Goal: Task Accomplishment & Management: Manage account settings

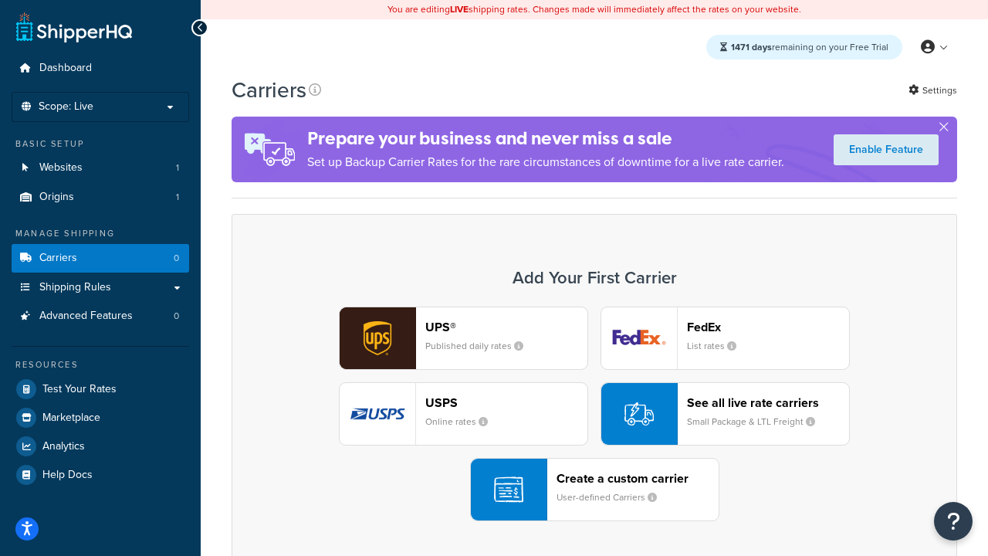
click at [595, 414] on div "UPS® Published daily rates FedEx List rates USPS Online rates See all live rate…" at bounding box center [594, 414] width 693 height 215
click at [768, 327] on header "FedEx" at bounding box center [768, 327] width 162 height 15
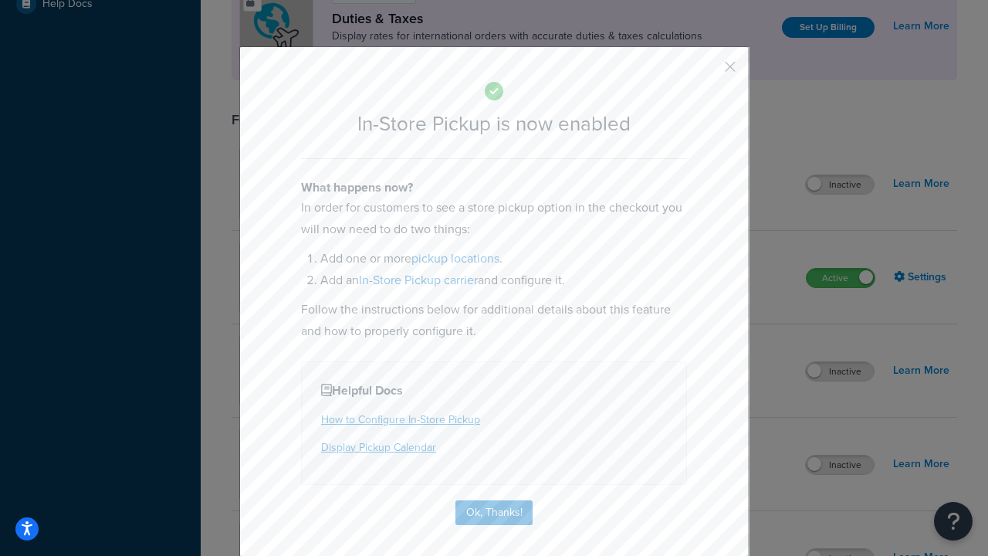
click at [707, 72] on button "button" at bounding box center [708, 72] width 4 height 4
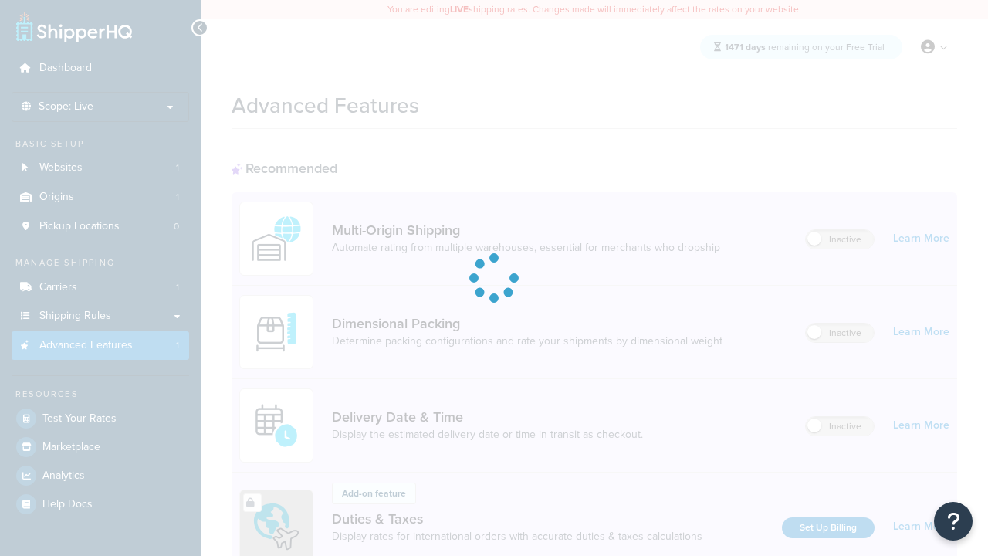
scroll to position [500, 0]
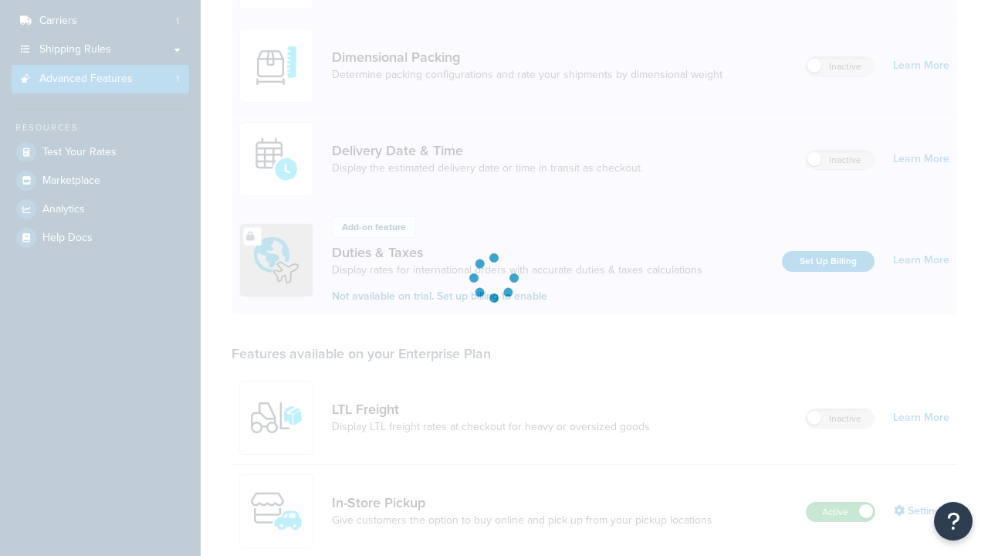
click at [841, 503] on label "Active" at bounding box center [841, 512] width 68 height 19
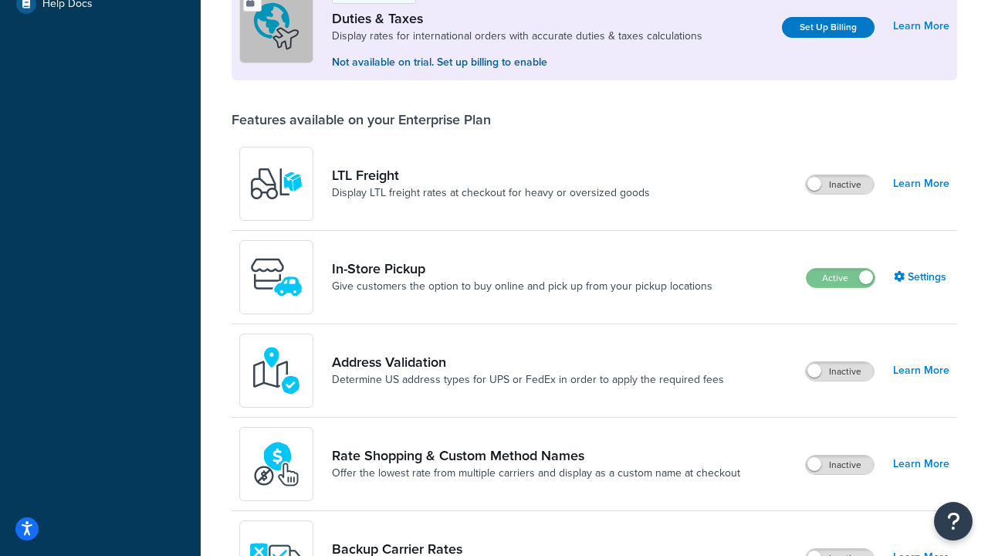
scroll to position [471, 0]
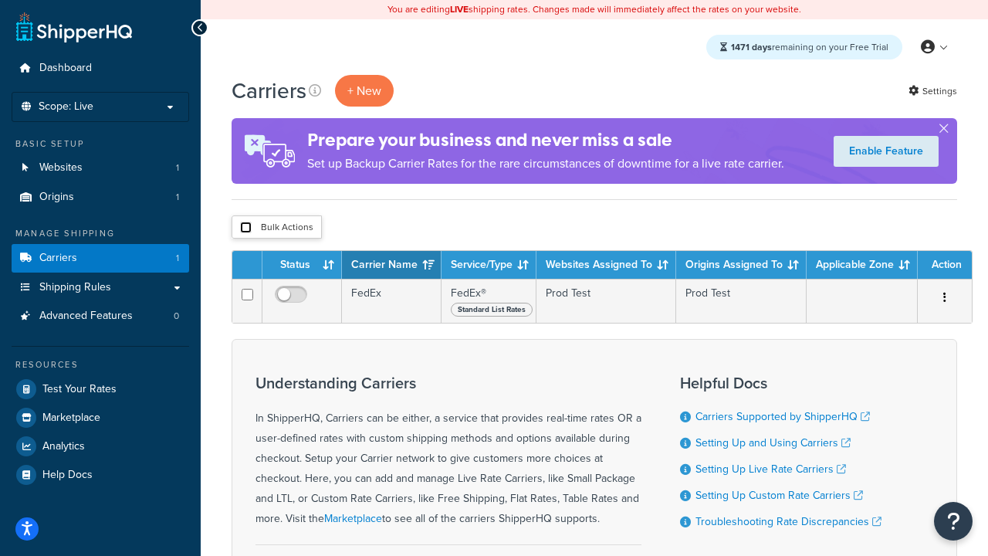
click at [246, 228] on input "checkbox" at bounding box center [246, 228] width 12 height 12
checkbox input "true"
click at [0, 0] on button "Delete" at bounding box center [0, 0] width 0 height 0
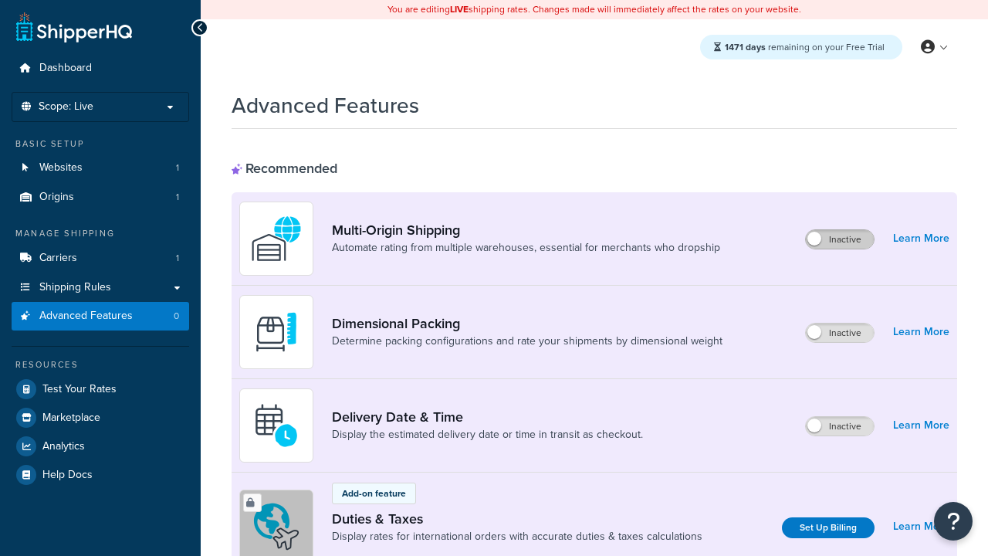
click at [840, 239] on label "Inactive" at bounding box center [840, 239] width 68 height 19
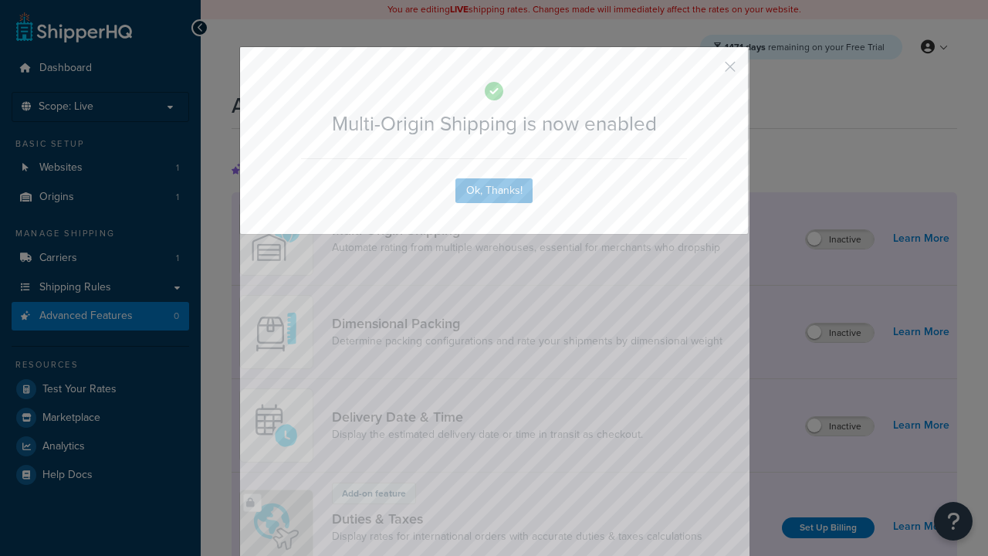
click at [707, 72] on button "button" at bounding box center [708, 72] width 4 height 4
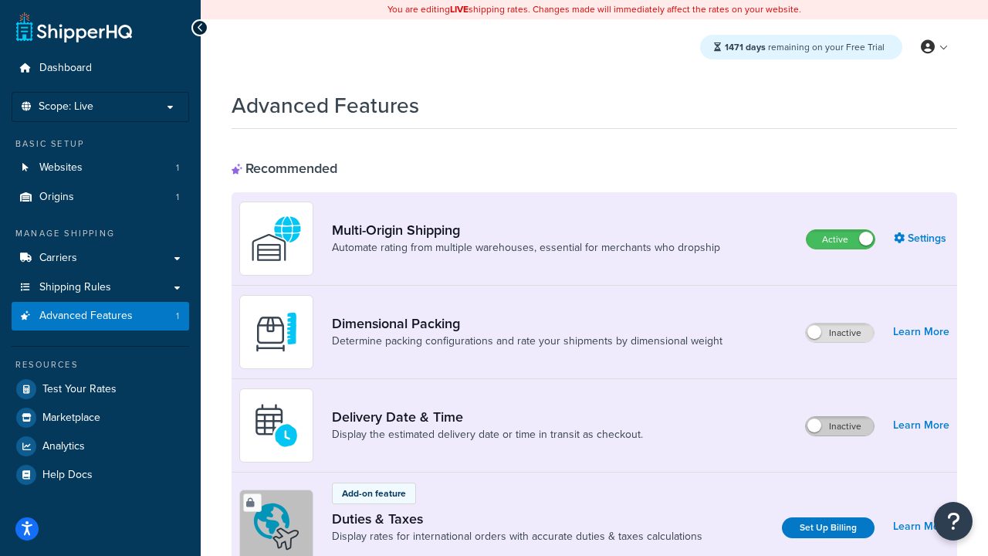
click at [840, 426] on label "Inactive" at bounding box center [840, 426] width 68 height 19
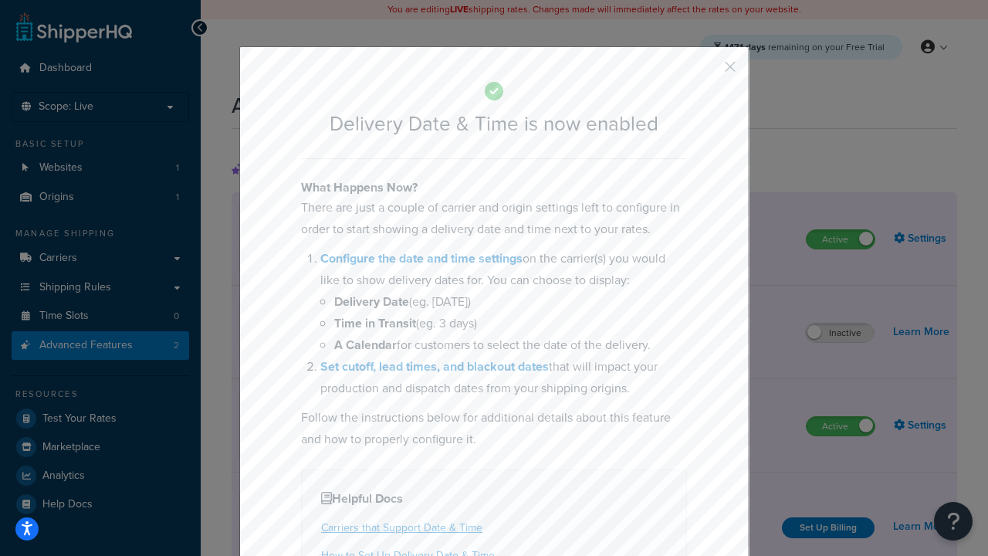
click at [707, 72] on button "button" at bounding box center [708, 72] width 4 height 4
